Goal: Transaction & Acquisition: Purchase product/service

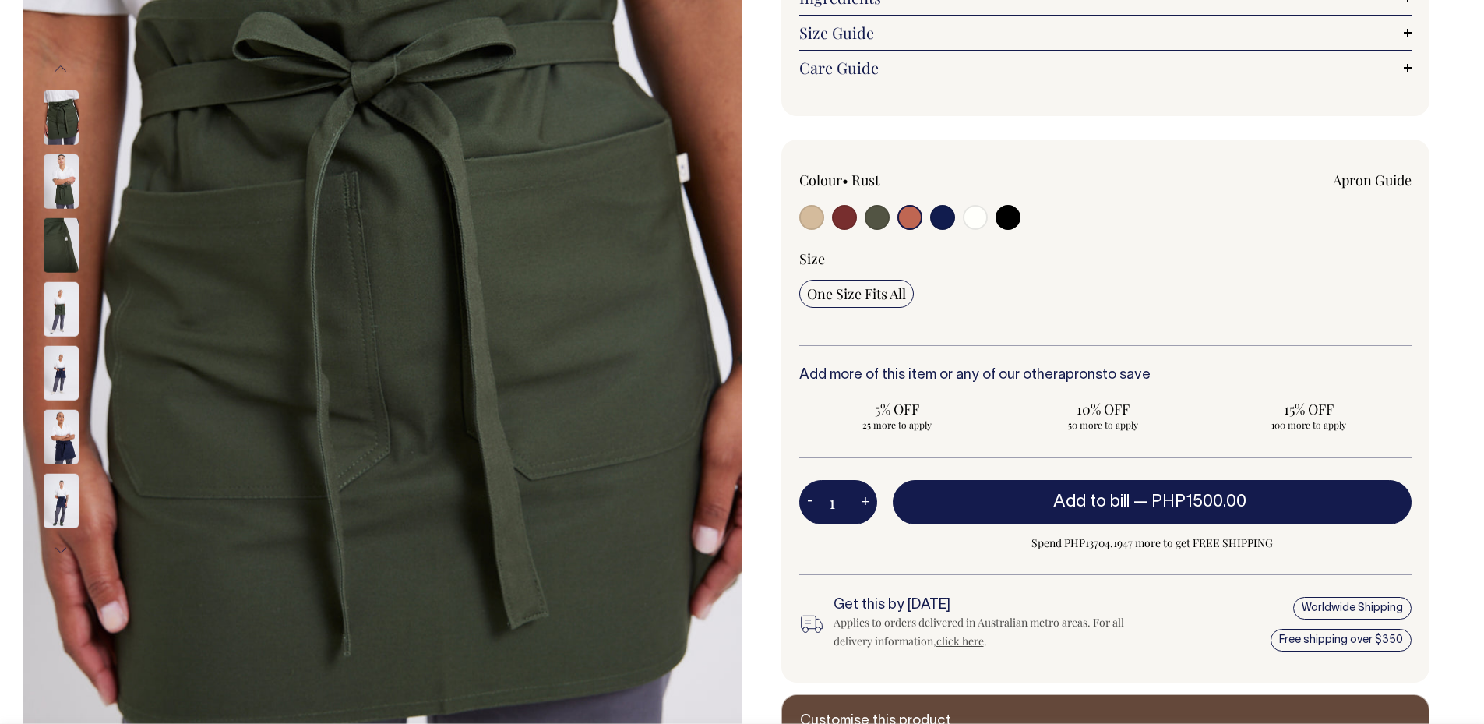
click at [72, 235] on img at bounding box center [61, 245] width 35 height 55
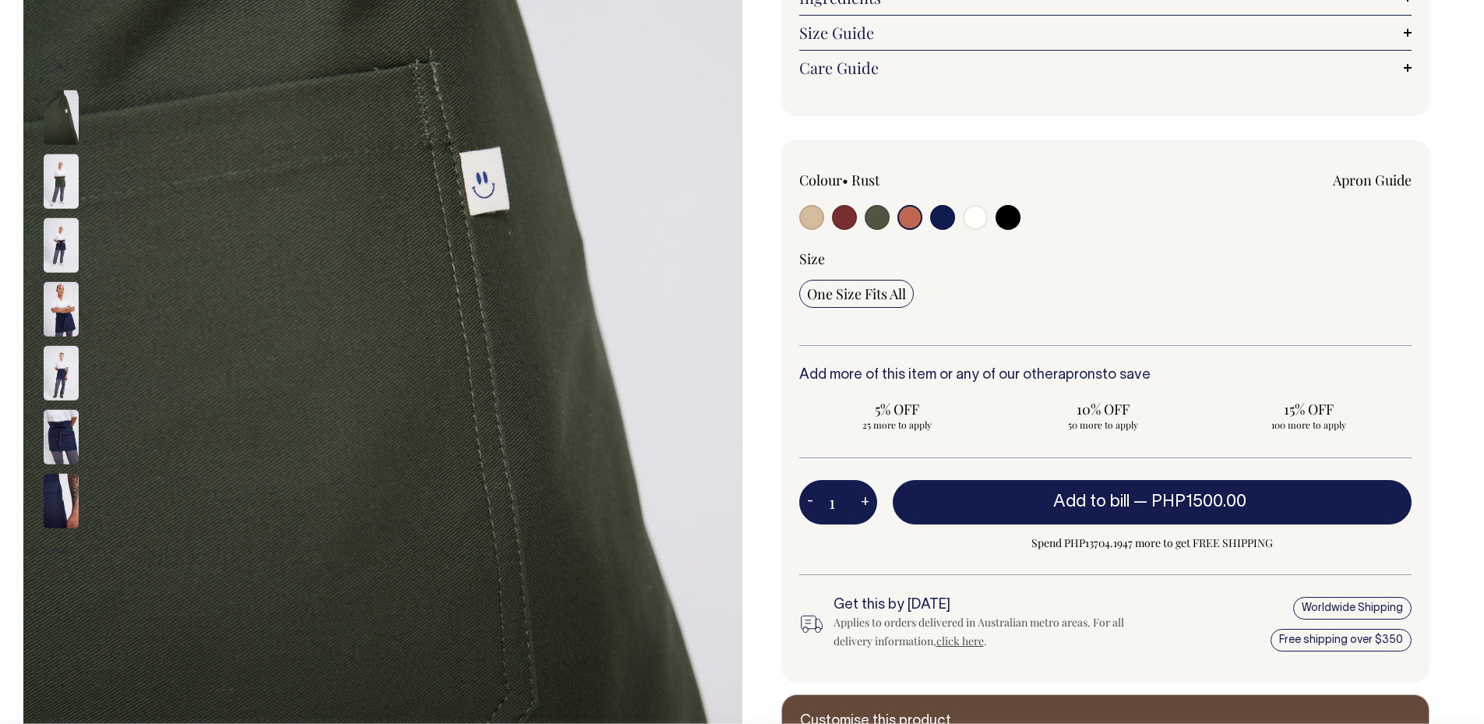
click at [70, 197] on img at bounding box center [61, 181] width 35 height 55
click at [58, 246] on img at bounding box center [61, 245] width 35 height 55
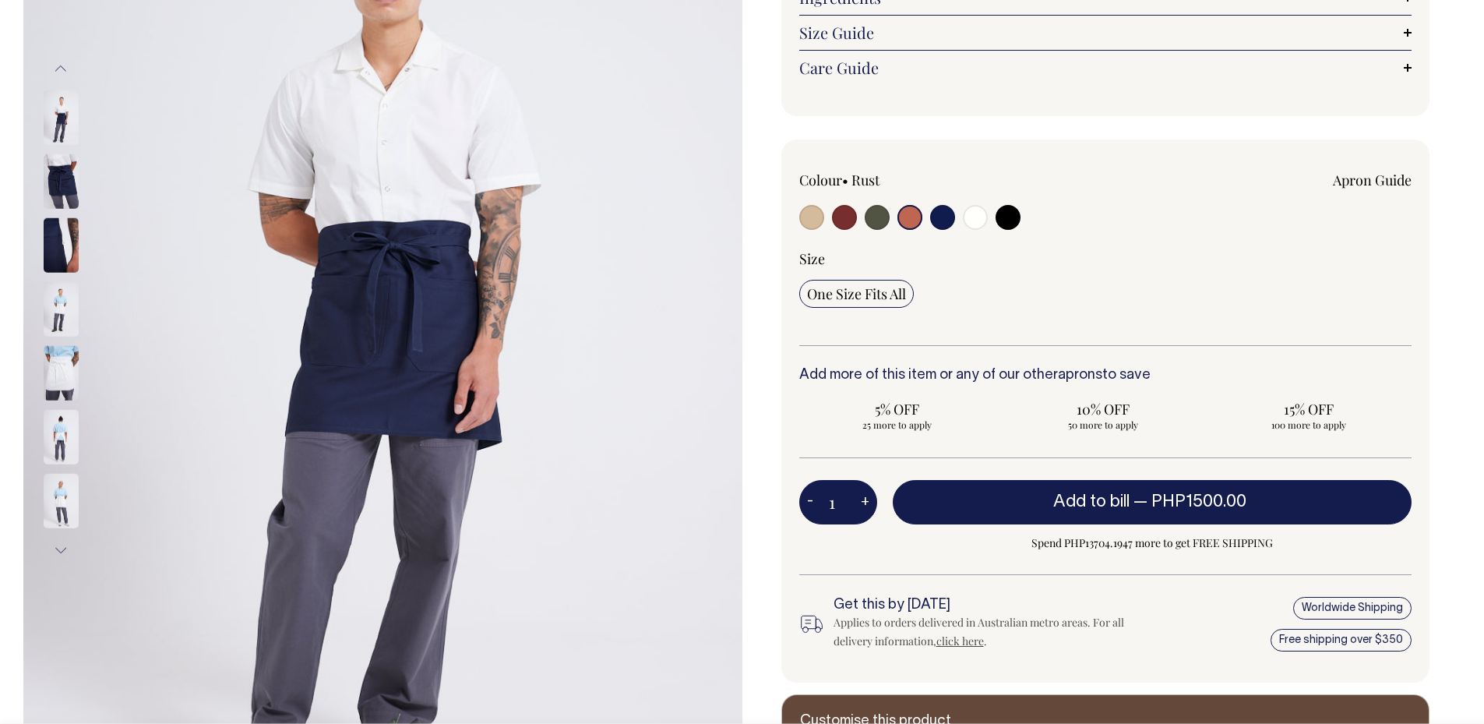
click at [56, 554] on button "Next" at bounding box center [60, 550] width 23 height 35
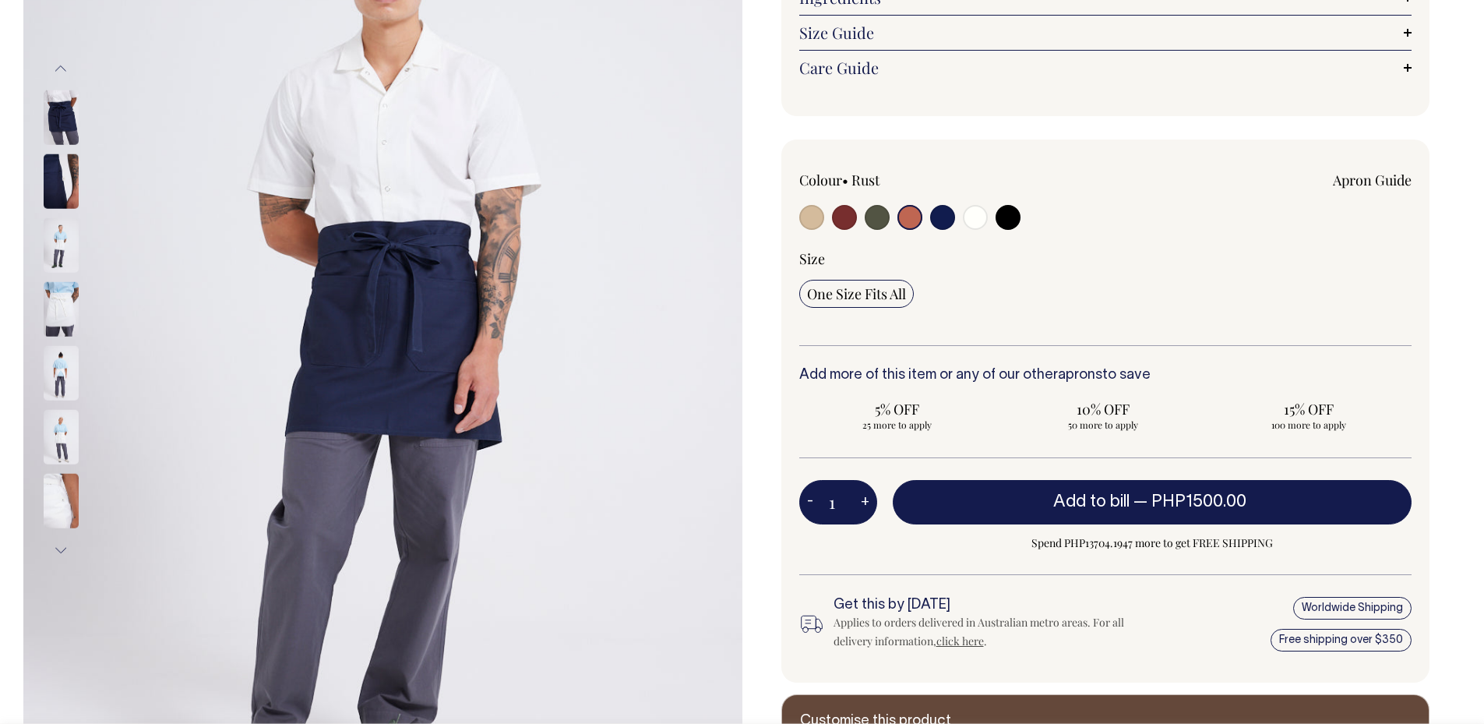
click at [56, 554] on button "Next" at bounding box center [60, 550] width 23 height 35
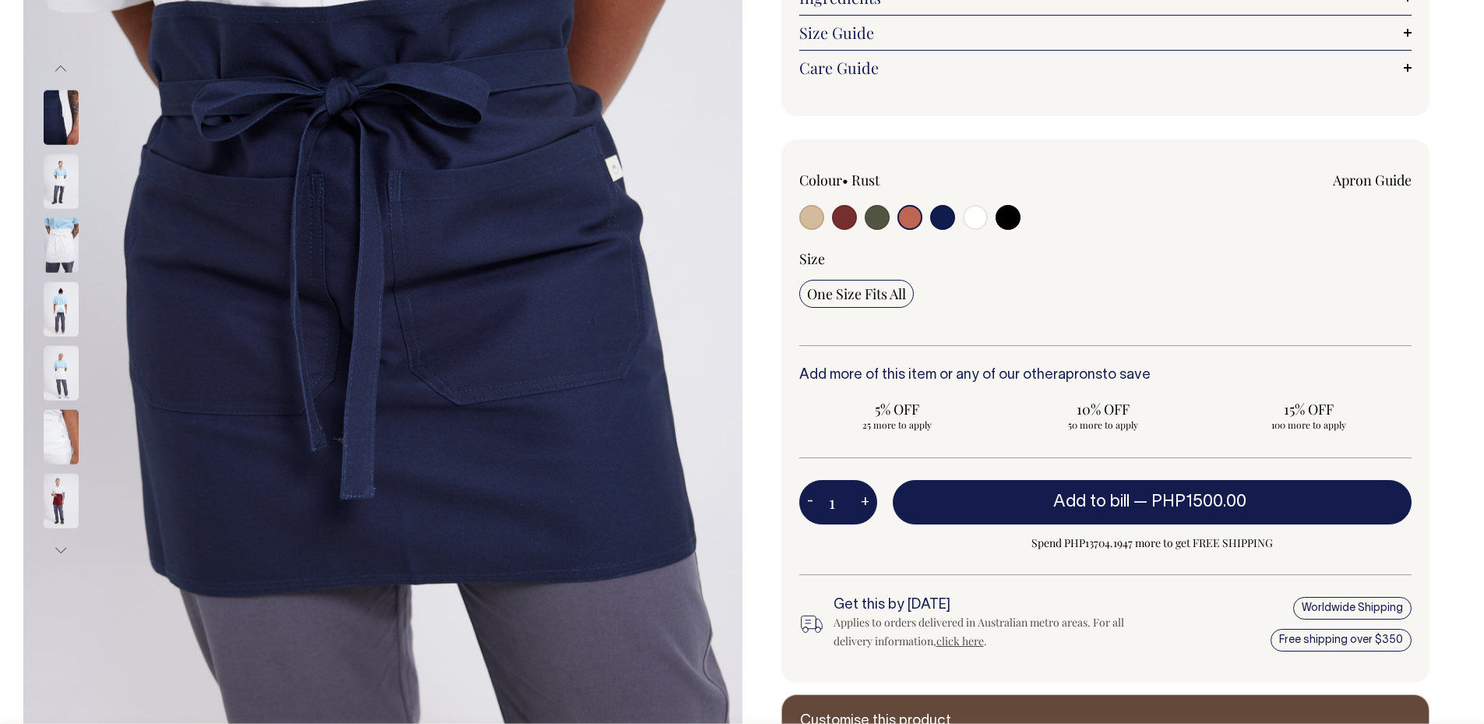
click at [56, 554] on button "Next" at bounding box center [60, 550] width 23 height 35
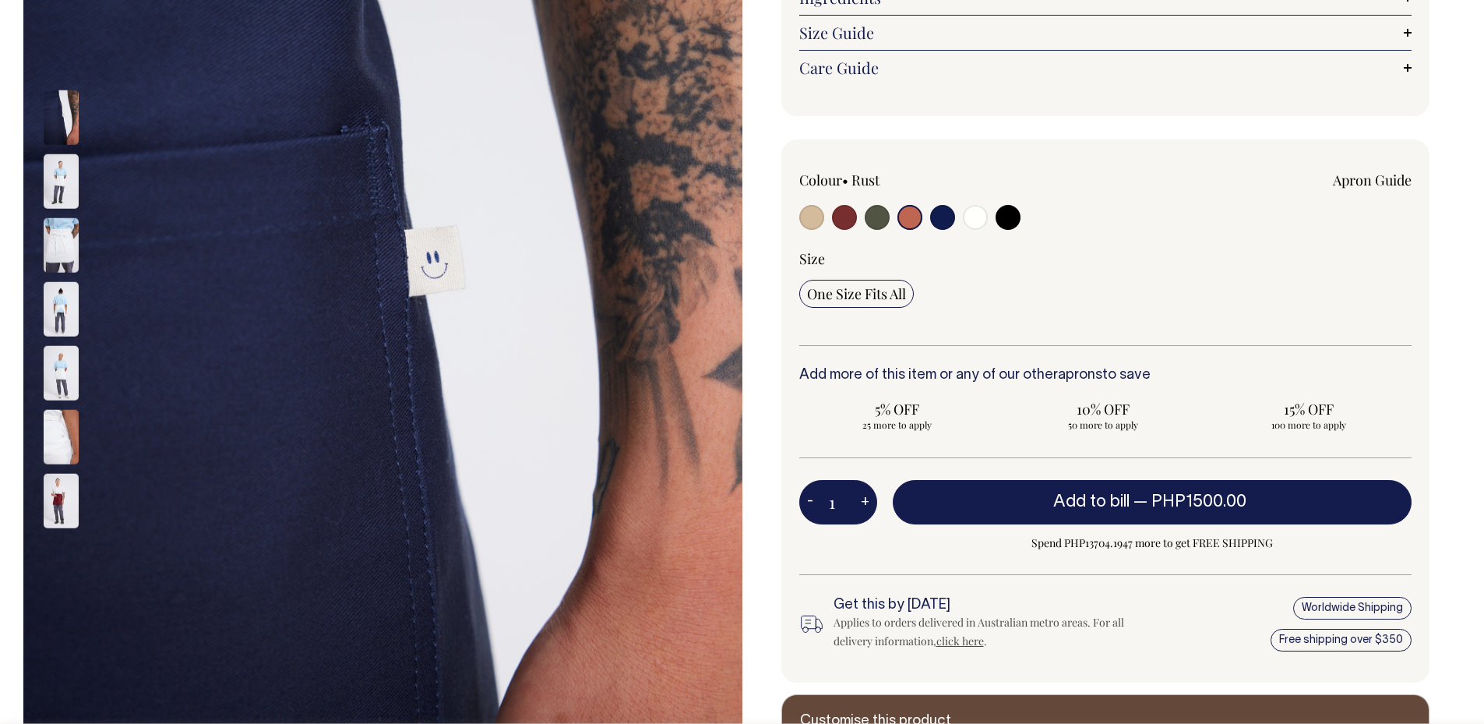
click at [56, 554] on button "Next" at bounding box center [60, 550] width 23 height 35
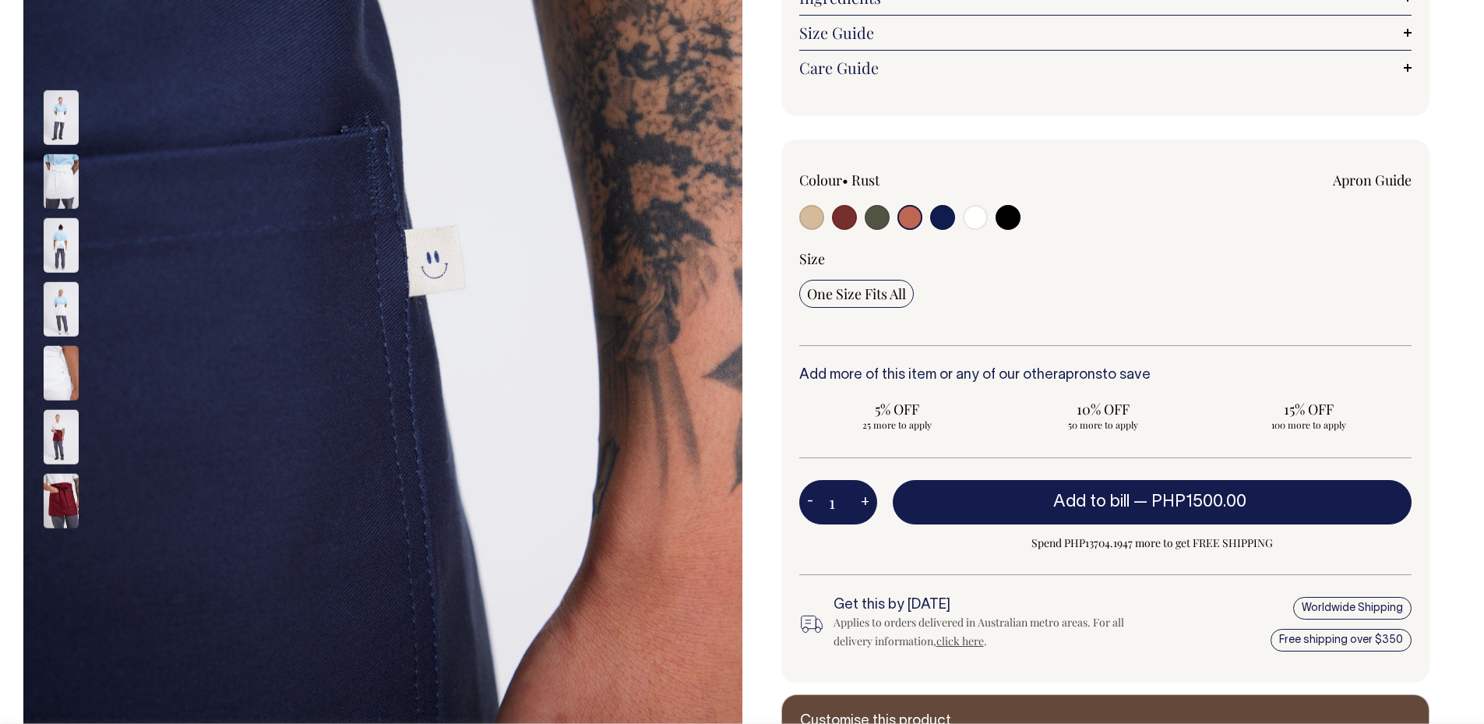
click at [56, 554] on button "Next" at bounding box center [60, 550] width 23 height 35
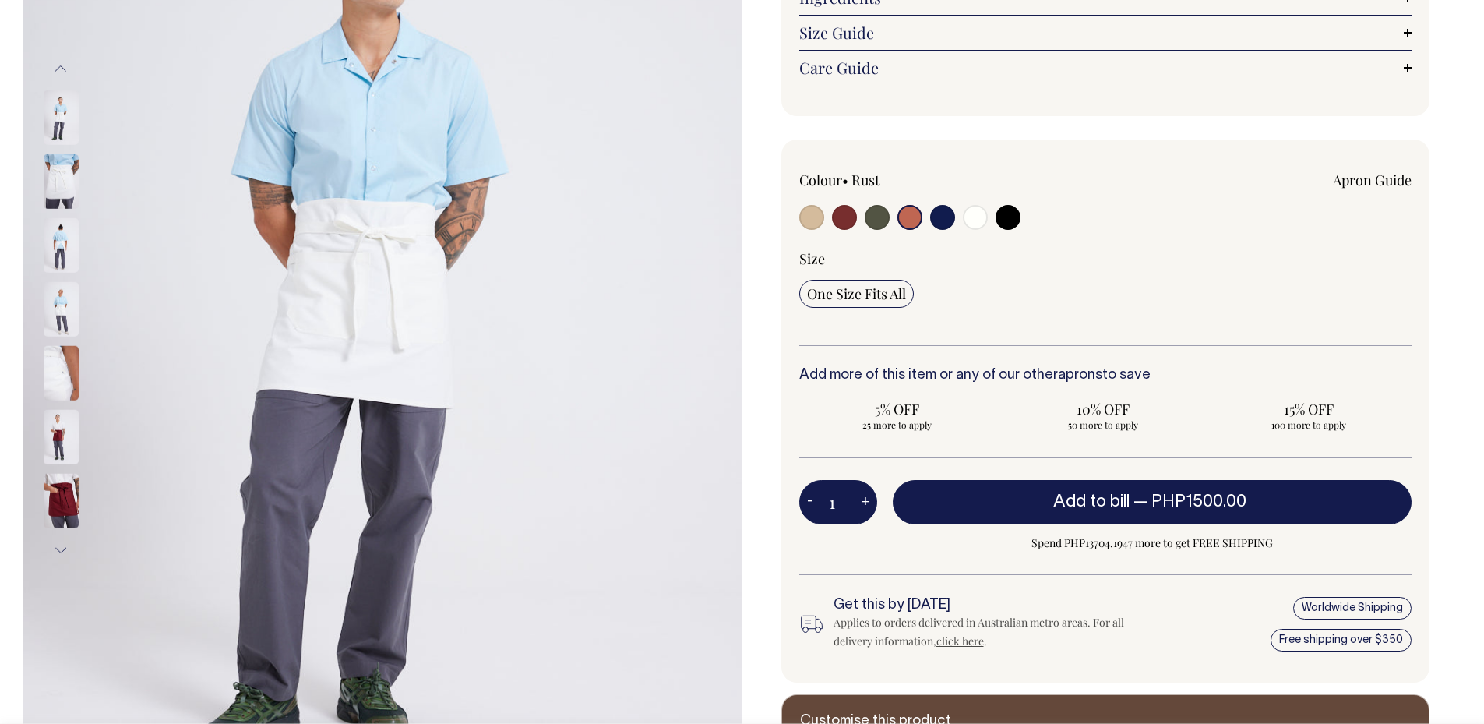
click at [56, 554] on button "Next" at bounding box center [60, 550] width 23 height 35
click at [59, 61] on button "Previous" at bounding box center [60, 68] width 23 height 35
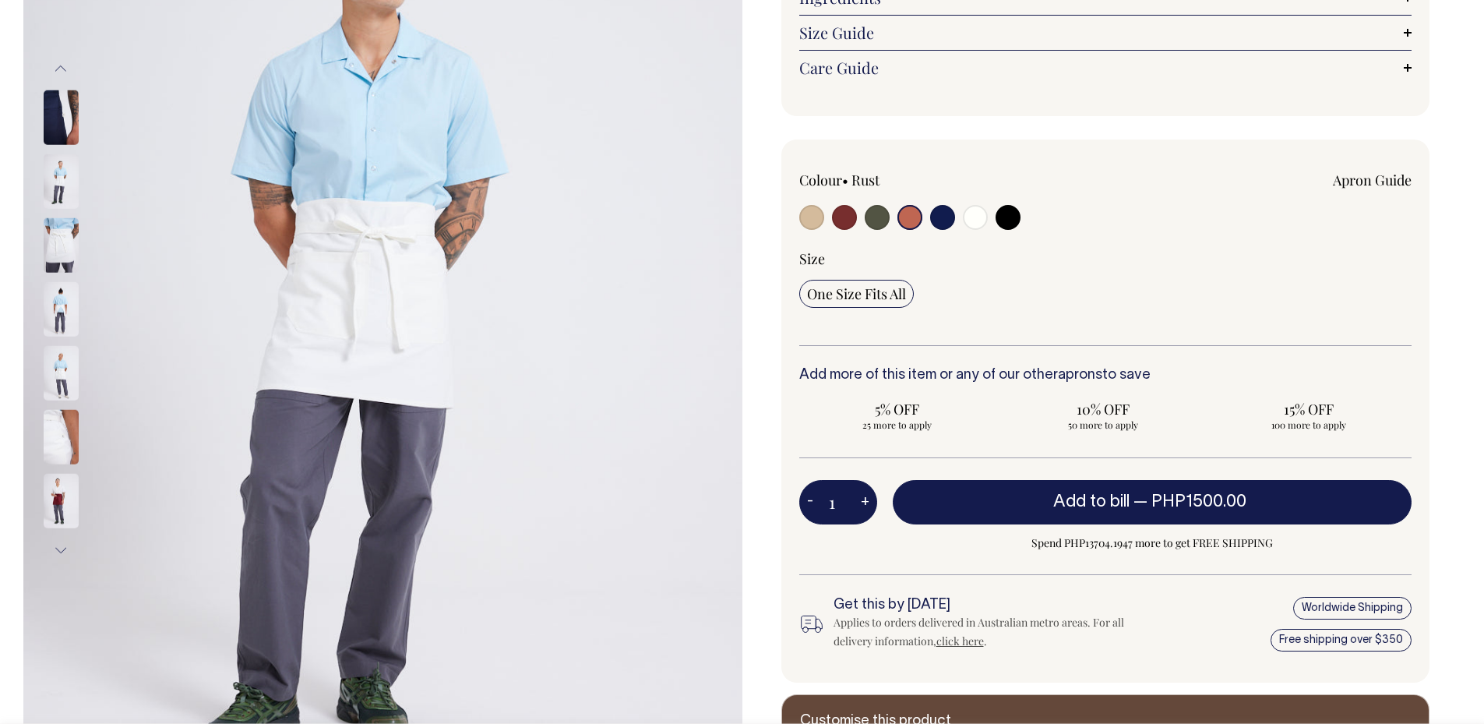
click at [58, 61] on button "Previous" at bounding box center [60, 68] width 23 height 35
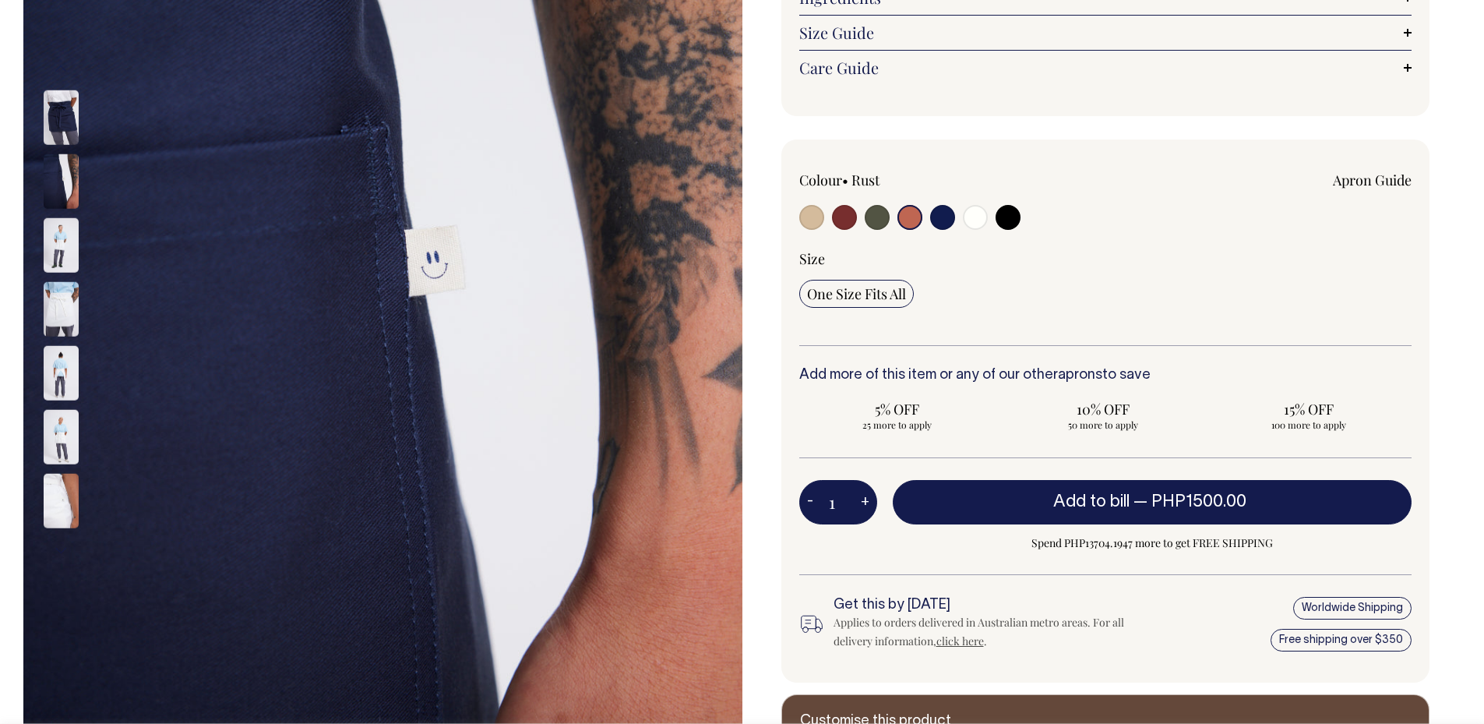
click at [58, 61] on button "Previous" at bounding box center [60, 68] width 23 height 35
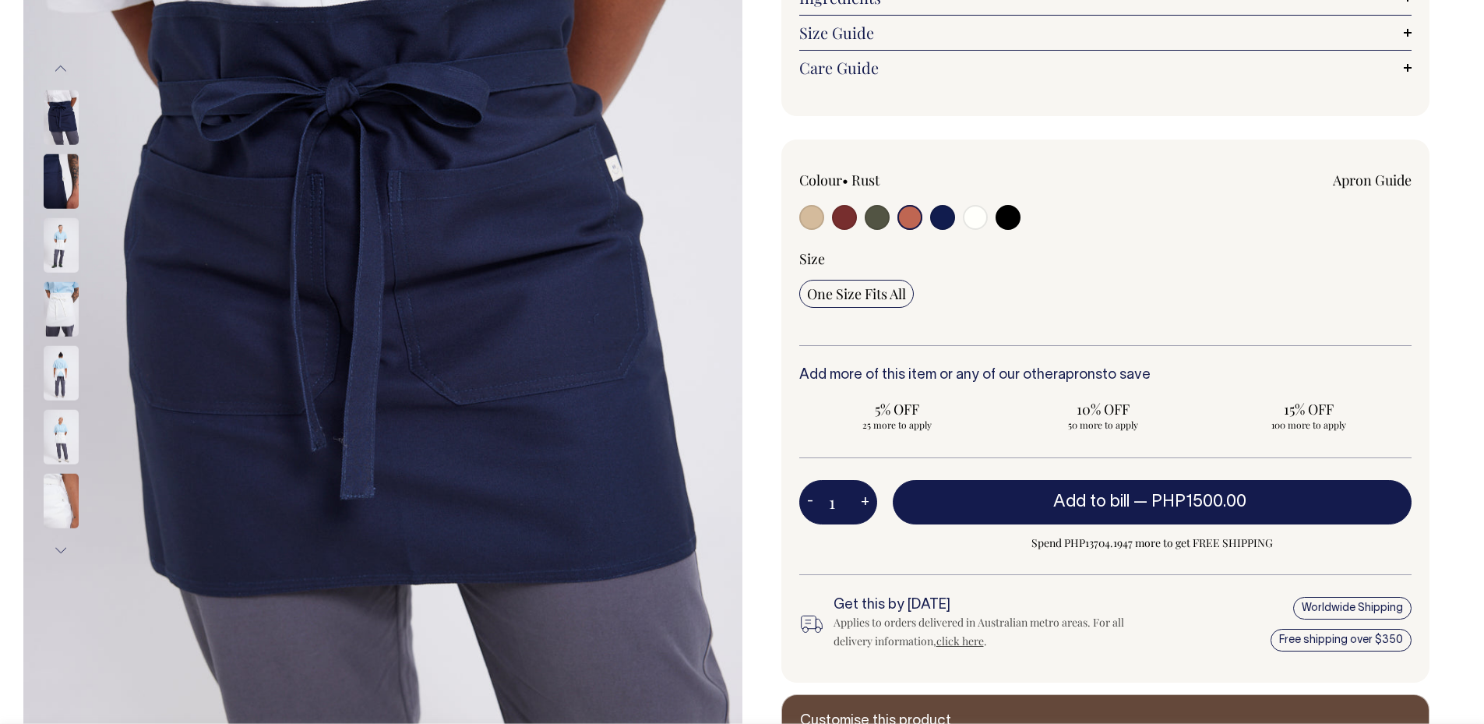
click at [58, 61] on button "Previous" at bounding box center [60, 68] width 23 height 35
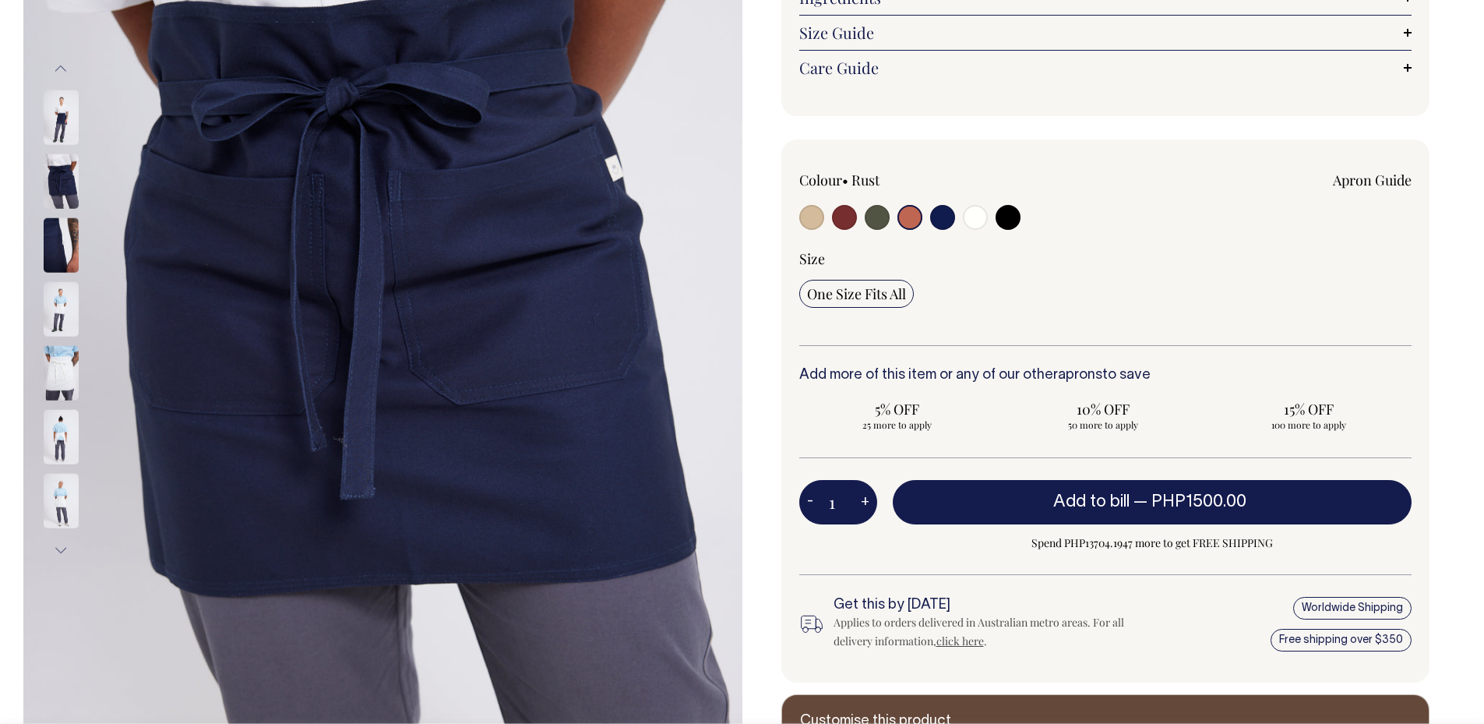
click at [58, 61] on button "Previous" at bounding box center [60, 68] width 23 height 35
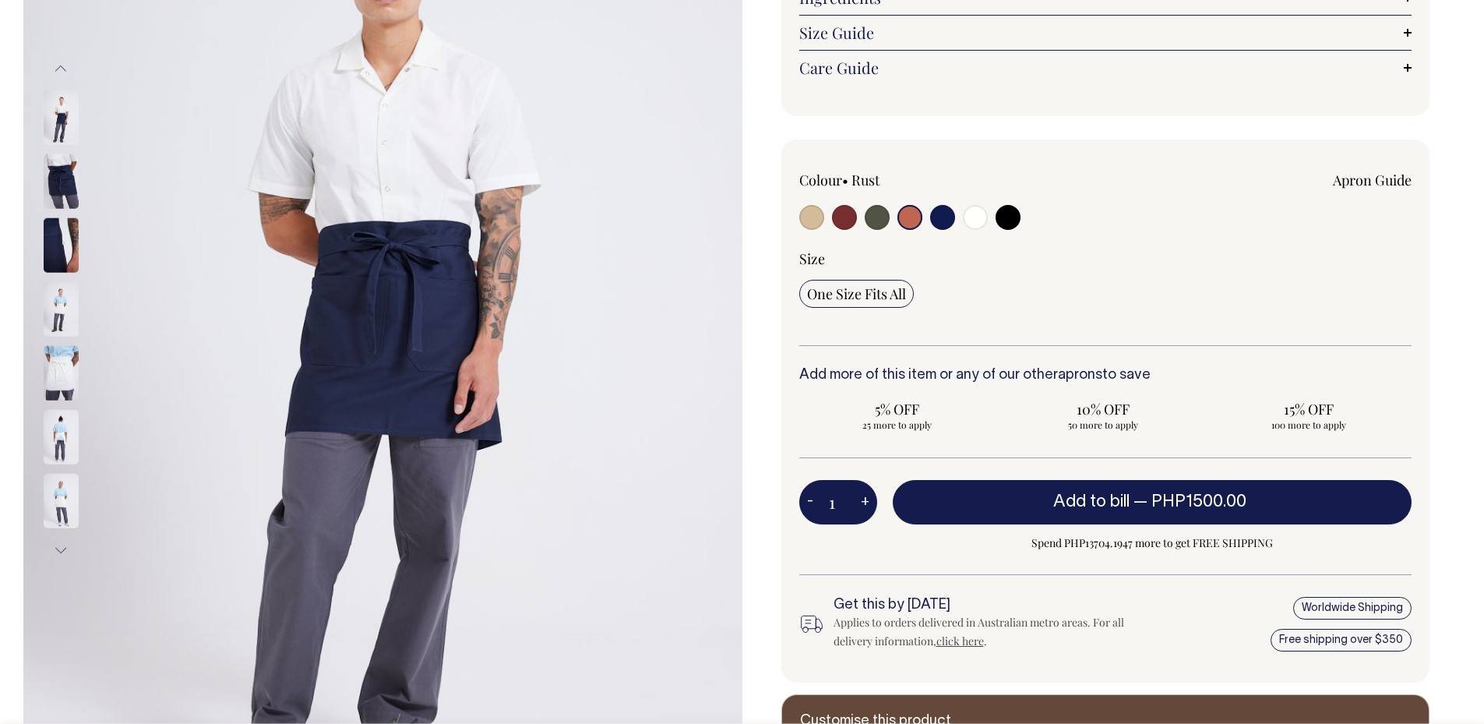
click at [58, 61] on button "Previous" at bounding box center [60, 68] width 23 height 35
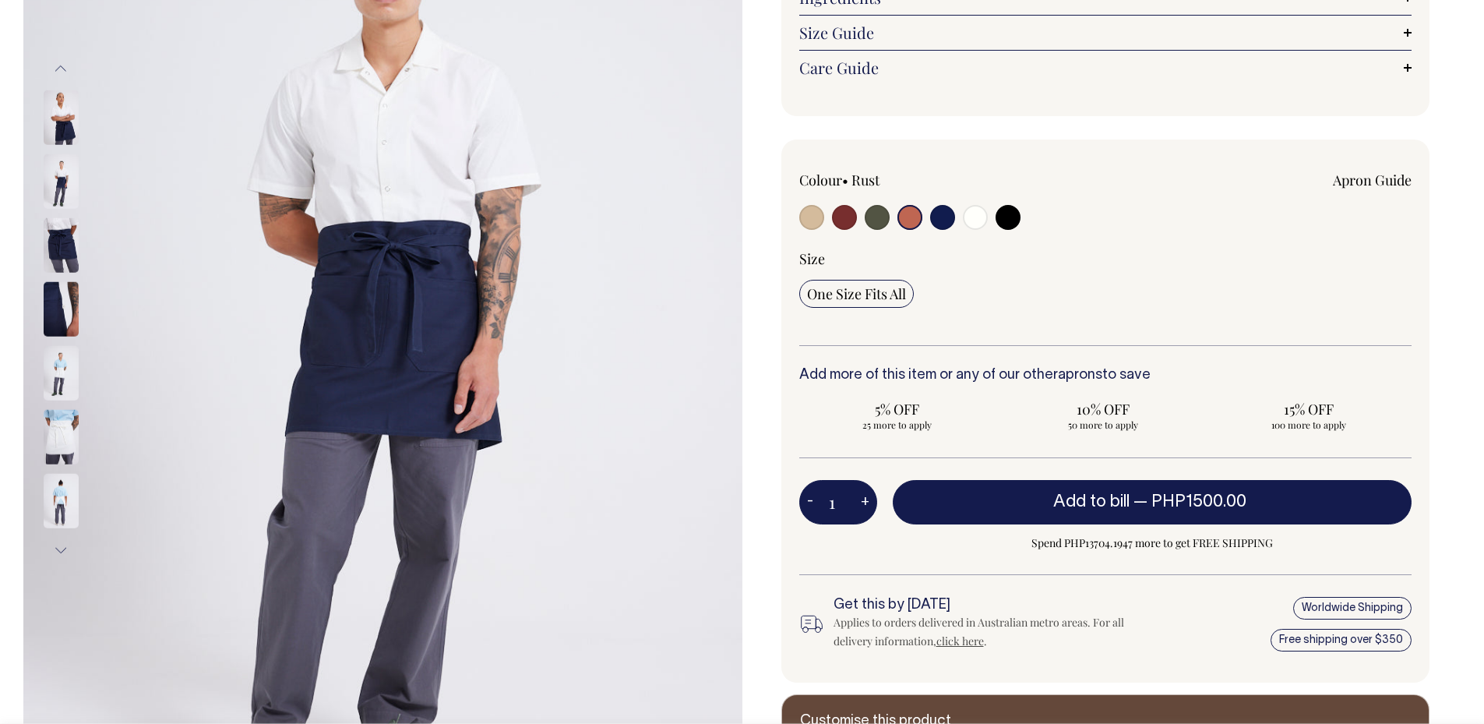
click at [58, 61] on button "Previous" at bounding box center [60, 68] width 23 height 35
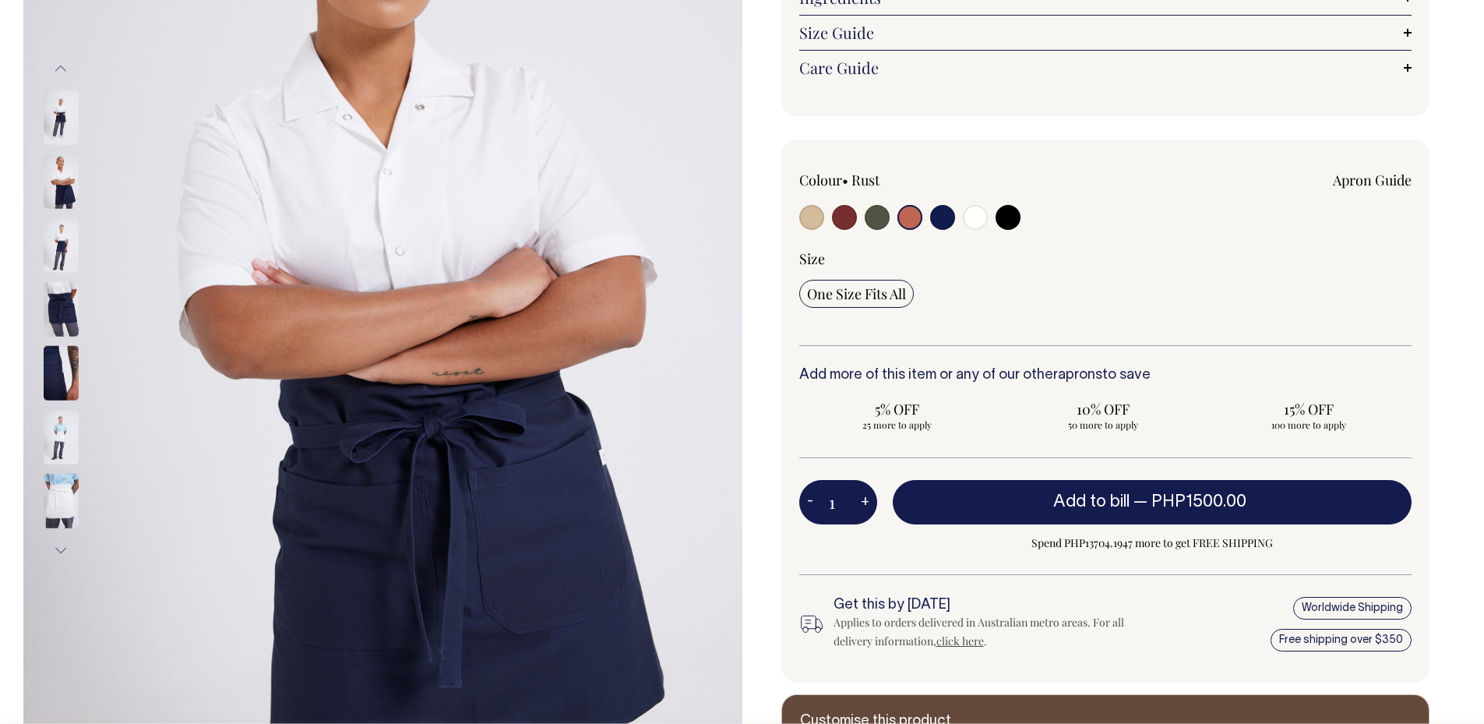
click at [58, 61] on button "Previous" at bounding box center [60, 68] width 23 height 35
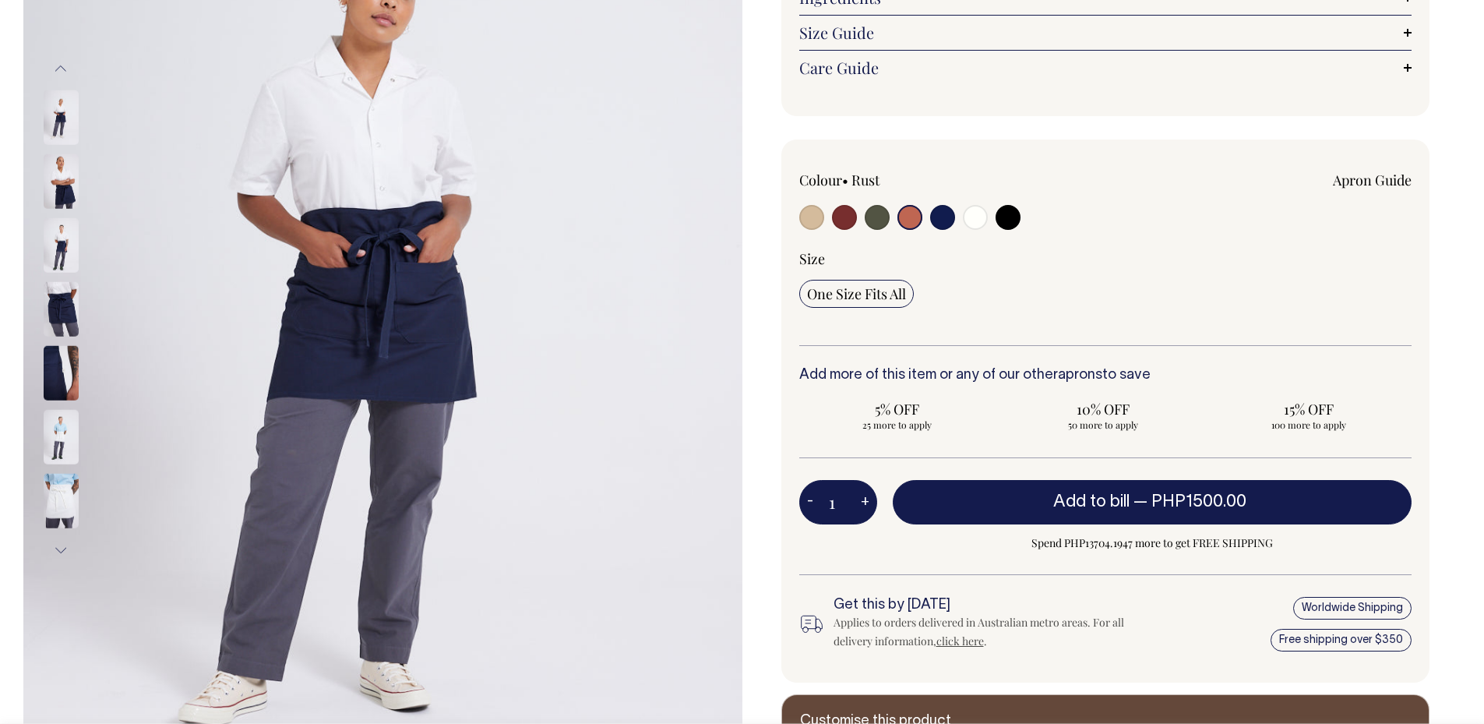
click at [58, 61] on button "Previous" at bounding box center [60, 68] width 23 height 35
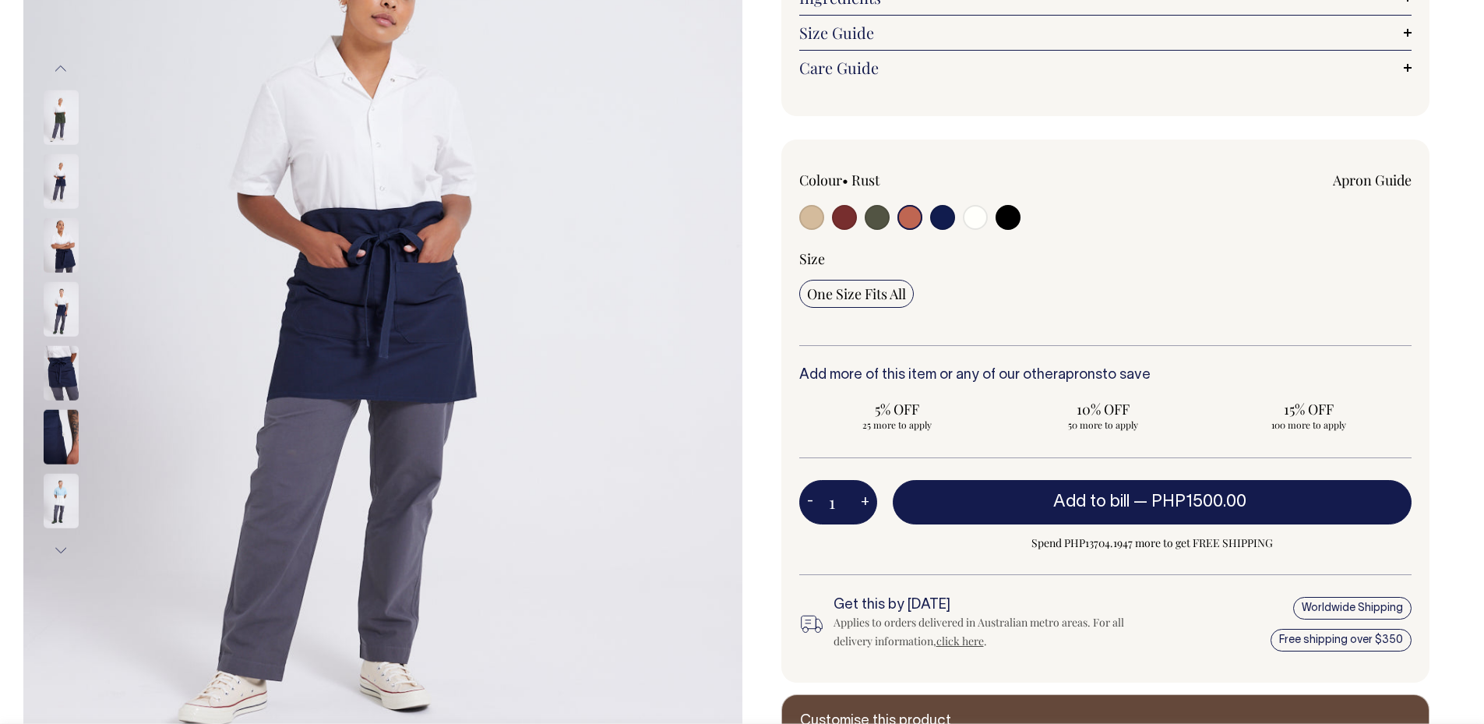
click at [58, 61] on button "Previous" at bounding box center [60, 68] width 23 height 35
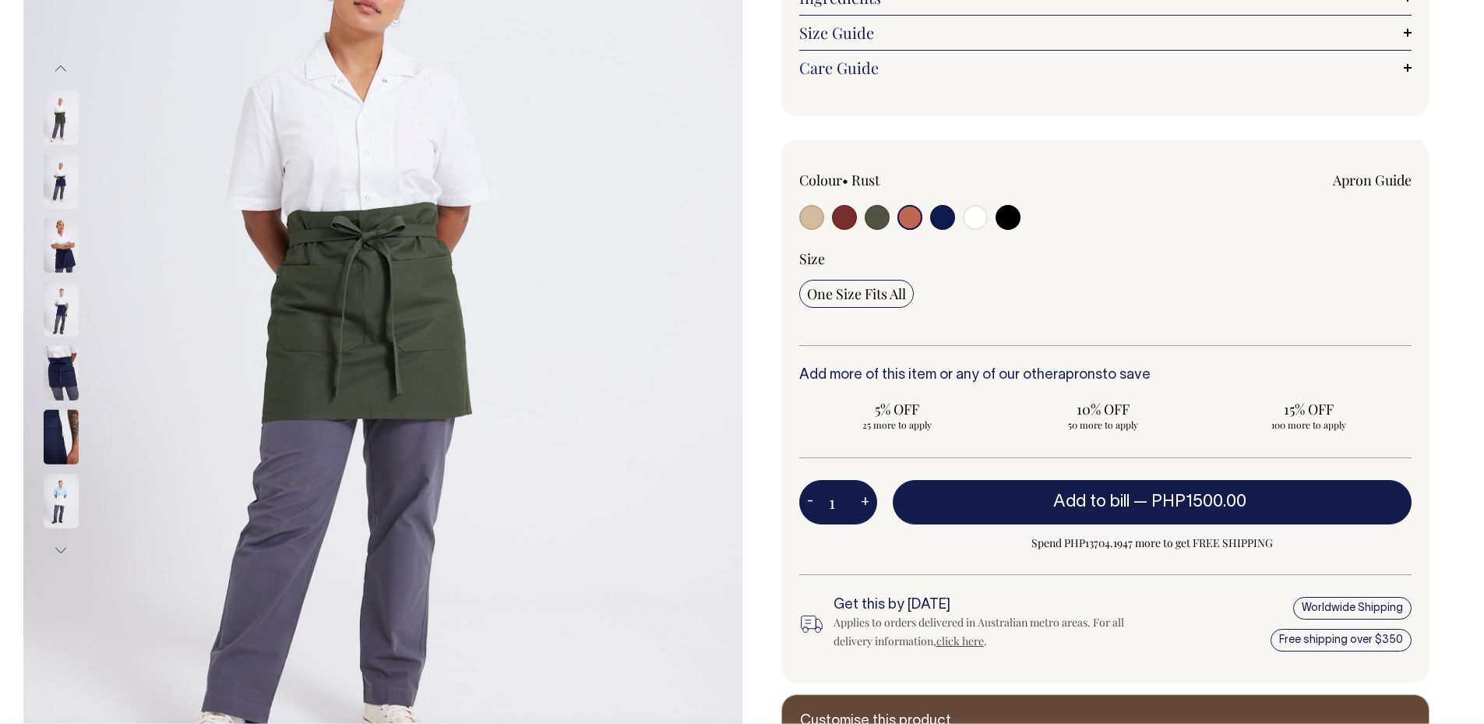
click at [58, 61] on button "Previous" at bounding box center [60, 68] width 23 height 35
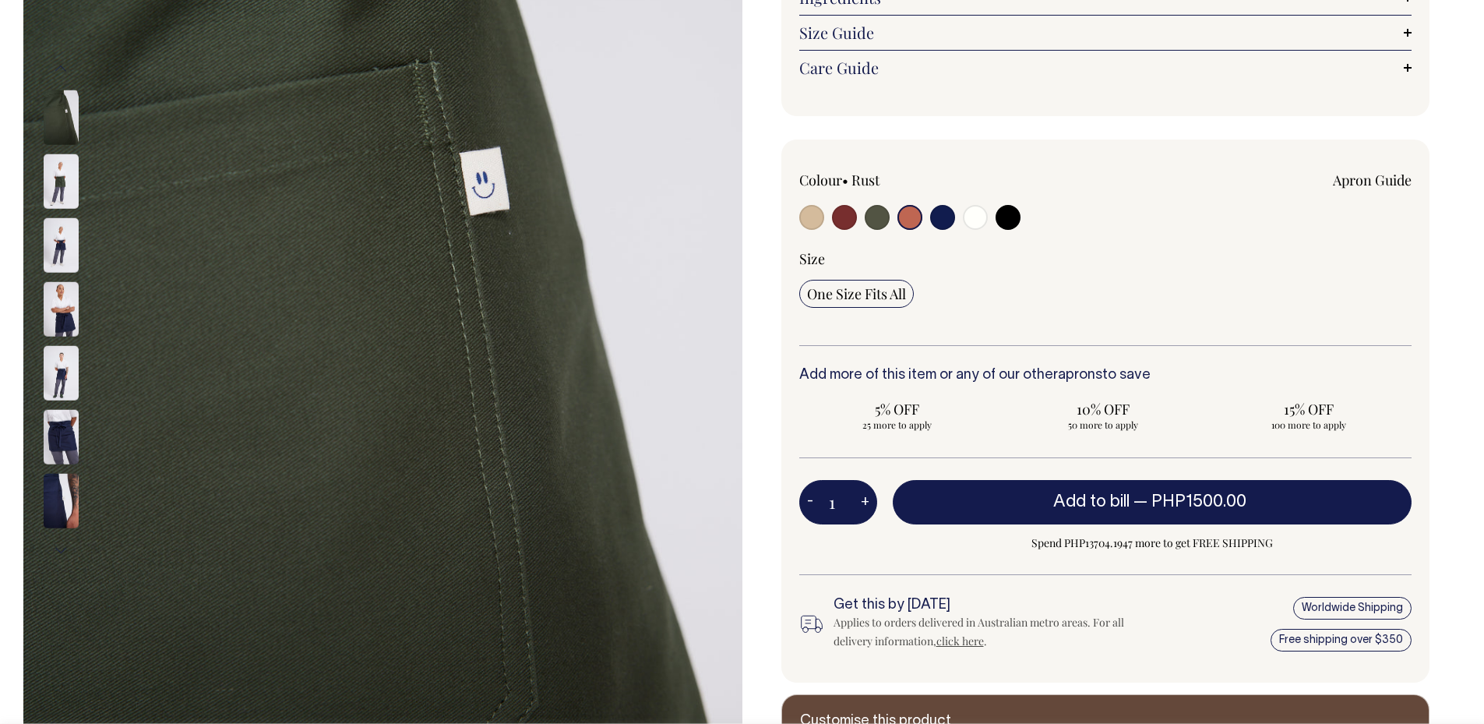
click at [58, 61] on button "Previous" at bounding box center [60, 68] width 23 height 35
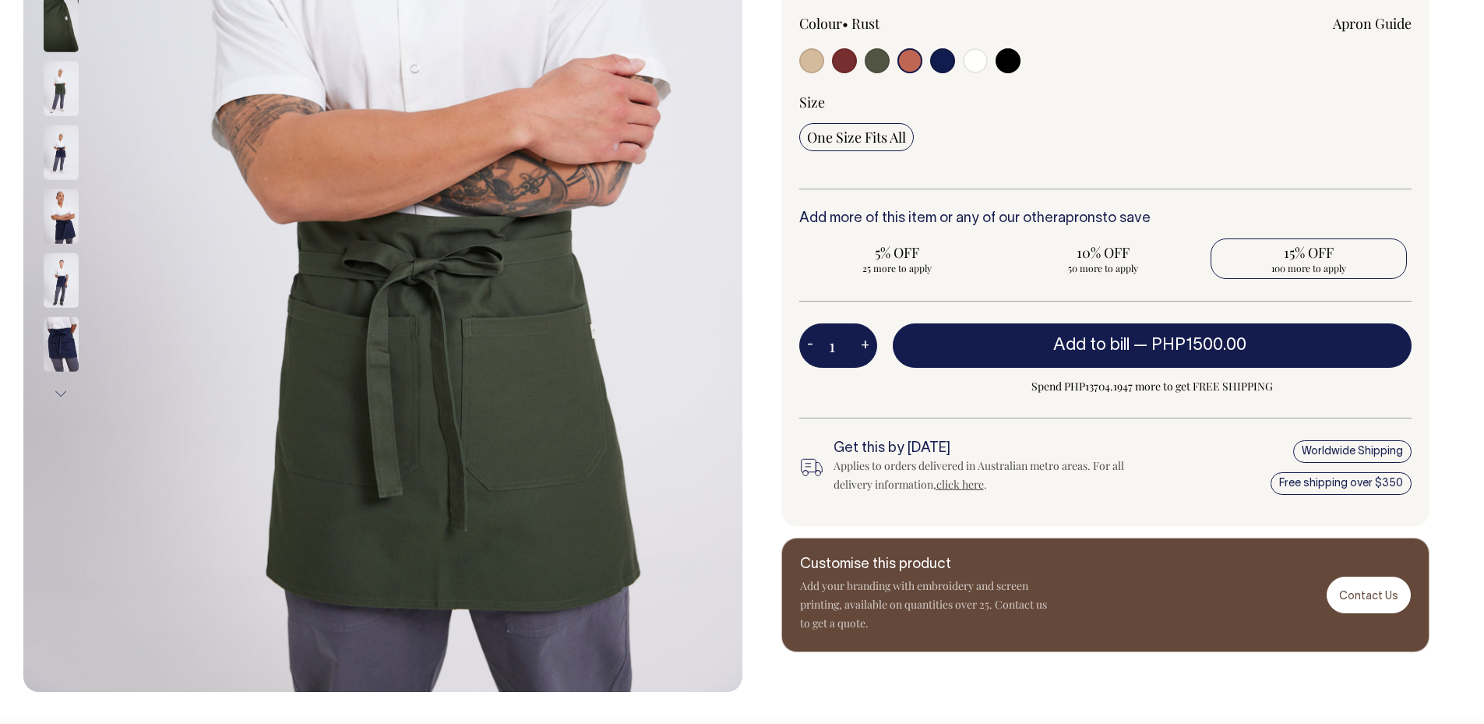
scroll to position [467, 0]
